Goal: Information Seeking & Learning: Learn about a topic

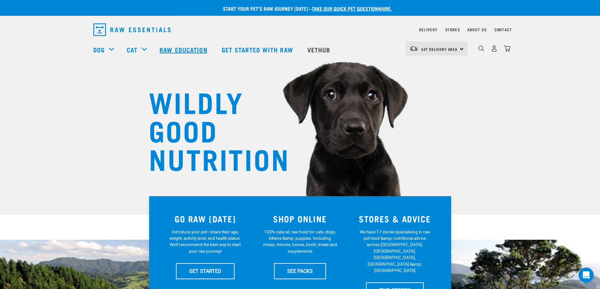
click at [178, 50] on link "Raw Education" at bounding box center [184, 49] width 62 height 25
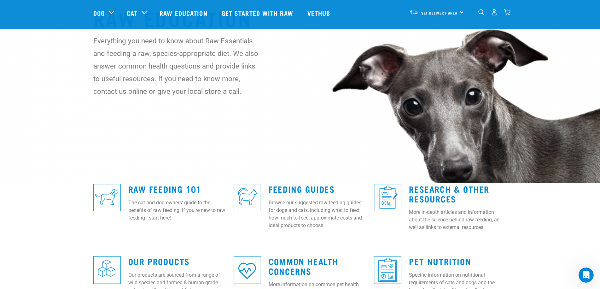
scroll to position [95, 0]
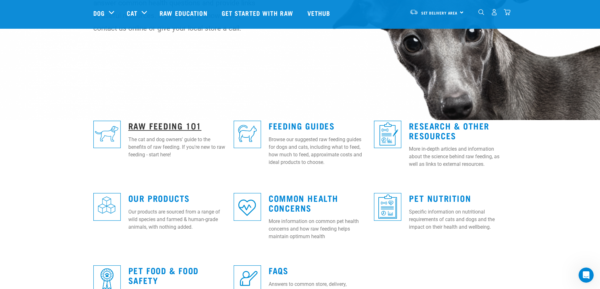
click at [155, 124] on link "Raw Feeding 101" at bounding box center [164, 125] width 73 height 5
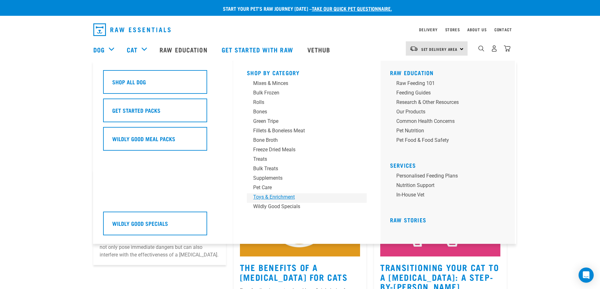
click at [273, 196] on div "Toys & Enrichment" at bounding box center [302, 197] width 98 height 8
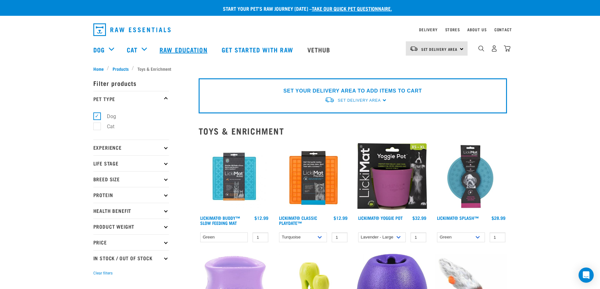
click at [202, 50] on link "Raw Education" at bounding box center [184, 49] width 62 height 25
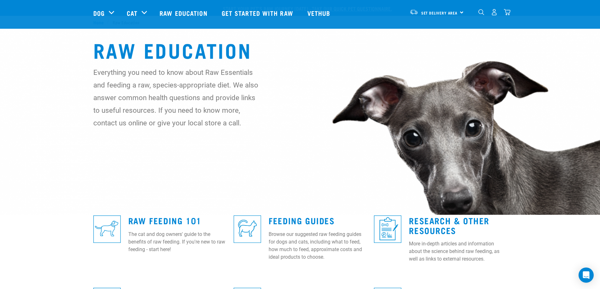
scroll to position [32, 0]
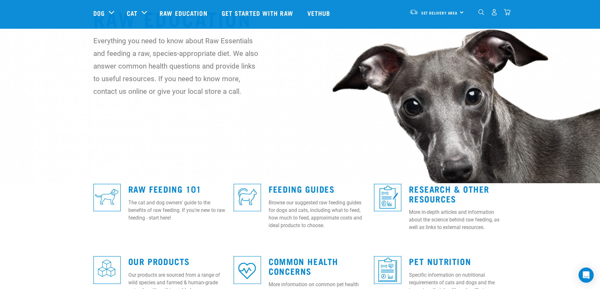
click at [251, 193] on img at bounding box center [247, 197] width 27 height 27
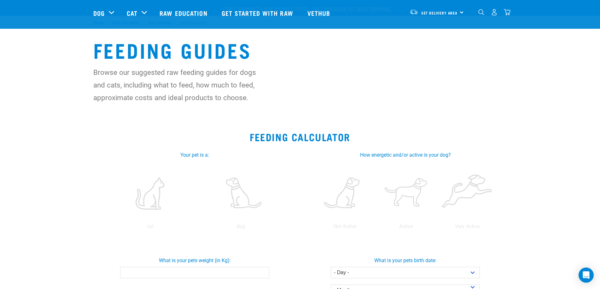
scroll to position [32, 0]
